Goal: Task Accomplishment & Management: Complete application form

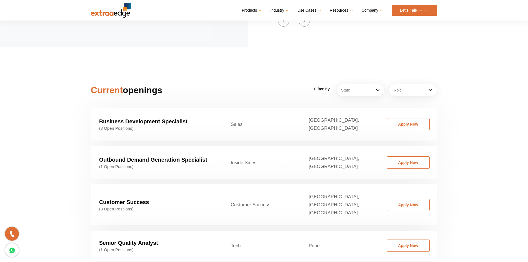
scroll to position [860, 0]
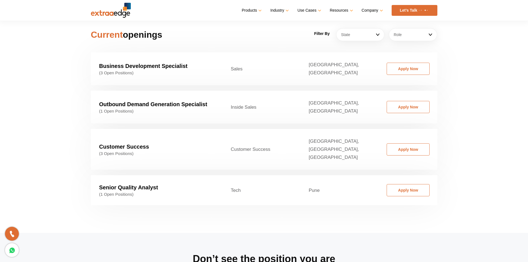
click at [135, 184] on strong "Senior Quality Analyst" at bounding box center [128, 187] width 59 height 6
click at [404, 184] on link "Apply Now" at bounding box center [408, 190] width 43 height 12
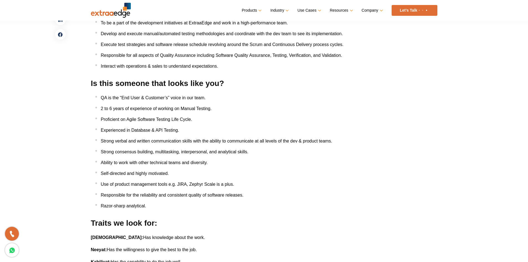
scroll to position [305, 0]
